Goal: Answer question/provide support

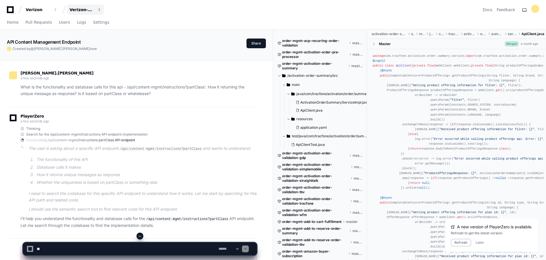
click at [99, 11] on span "button" at bounding box center [100, 10] width 4 height 4
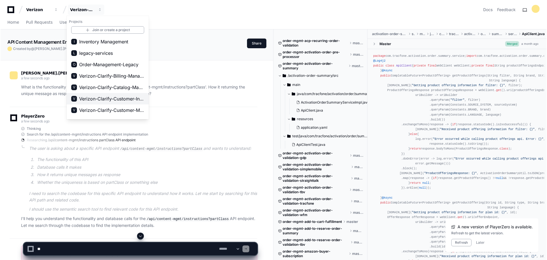
scroll to position [29, 0]
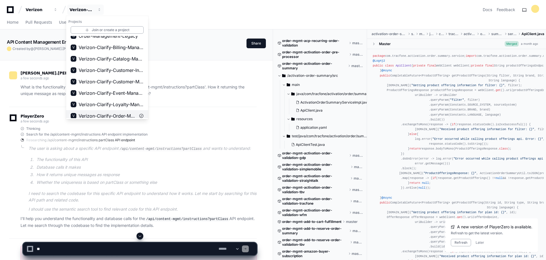
click at [118, 115] on span "Verizon-Clarify-Order-Management" at bounding box center [107, 115] width 57 height 7
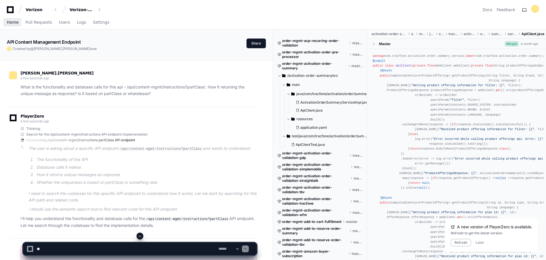
click at [14, 21] on span "Home" at bounding box center [13, 22] width 12 height 3
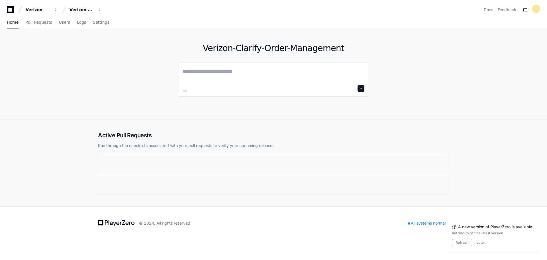
click at [230, 72] on textarea at bounding box center [274, 75] width 182 height 16
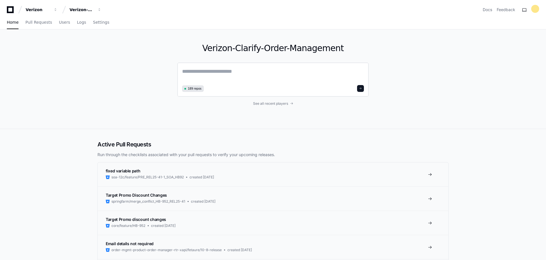
click at [220, 74] on textarea at bounding box center [273, 75] width 182 height 16
type textarea "*"
type textarea "**********"
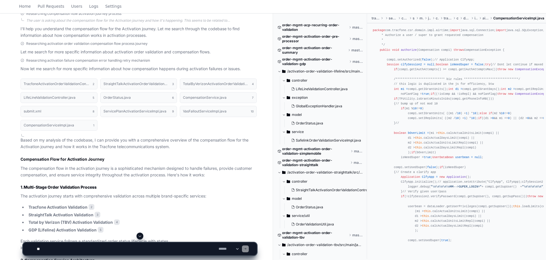
scroll to position [171, 0]
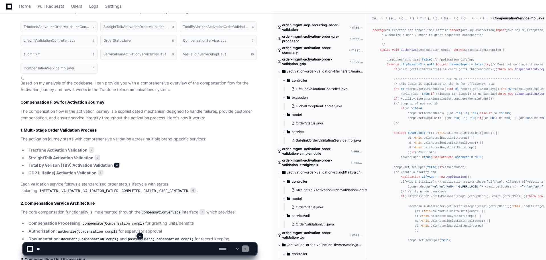
click at [116, 166] on span "4" at bounding box center [117, 165] width 6 height 6
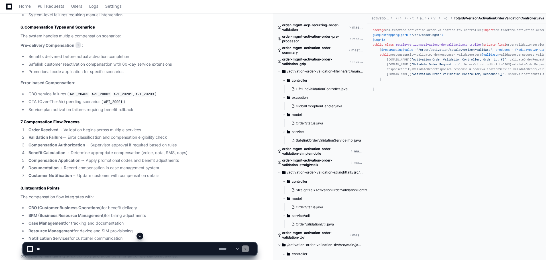
scroll to position [712, 0]
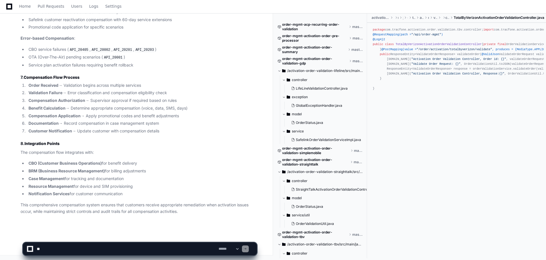
click at [116, 247] on textarea at bounding box center [127, 248] width 182 height 13
type textarea "**********"
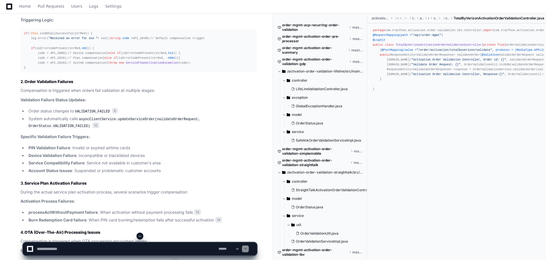
scroll to position [1214, 0]
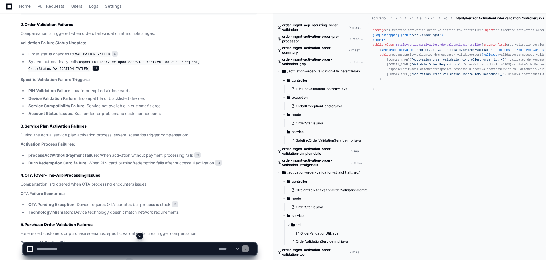
click at [92, 71] on span "12" at bounding box center [95, 68] width 7 height 6
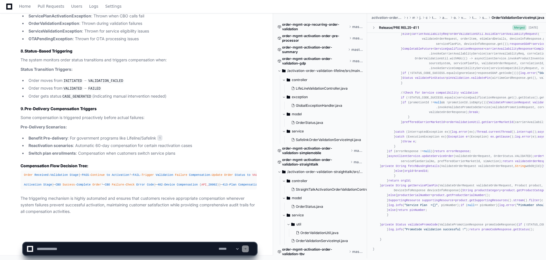
scroll to position [1348, 0]
click at [25, 173] on span "Order" at bounding box center [28, 174] width 9 height 3
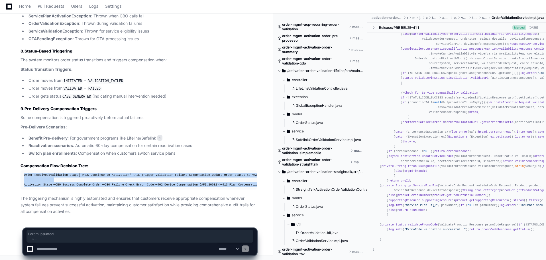
drag, startPoint x: 138, startPoint y: 185, endPoint x: 24, endPoint y: 69, distance: 162.9
click at [24, 170] on pre "Order Received ↓ Validation Stage ├─ PASS → Continue to Activation └─ FAIL → Tr…" at bounding box center [139, 179] width 236 height 19
copy div "Lorem Ipsumdol ↓ Sitametcon Adipi ├─ ELIT → Seddoeiu te Incididunt └─ UTLA → Et…"
click at [105, 249] on textarea at bounding box center [127, 248] width 182 height 13
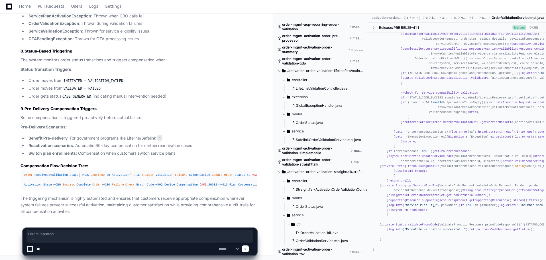
type textarea "*"
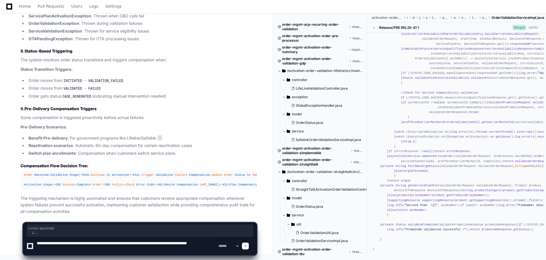
type textarea "**********"
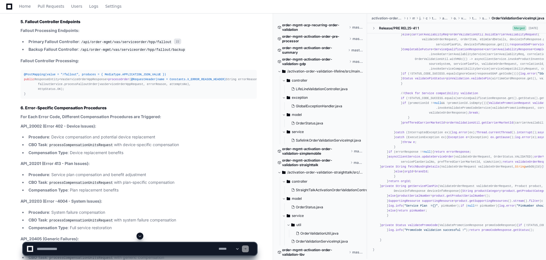
scroll to position [2561, 0]
